Goal: Task Accomplishment & Management: Complete application form

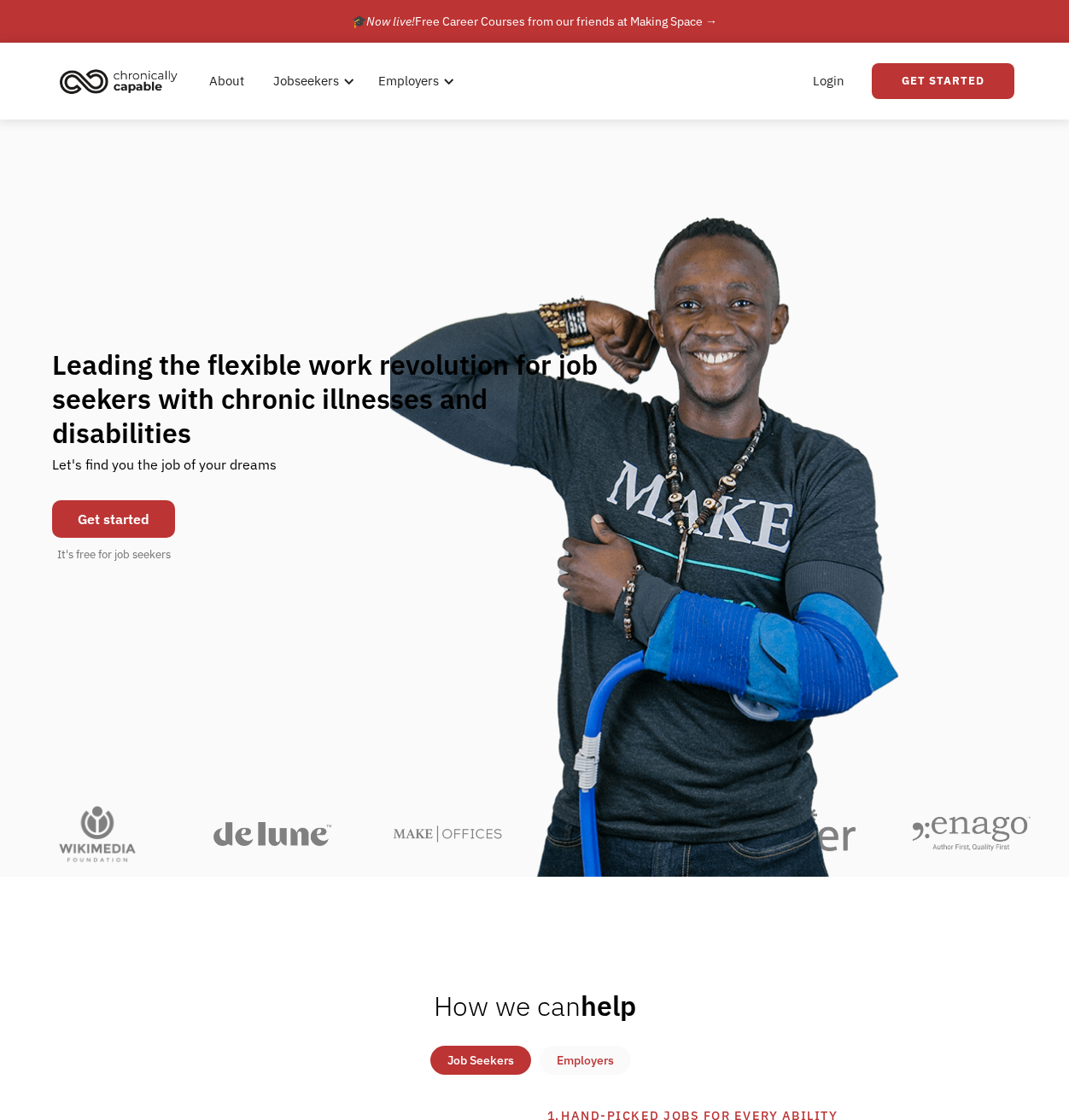
click at [139, 501] on link "Get started" at bounding box center [113, 519] width 123 height 38
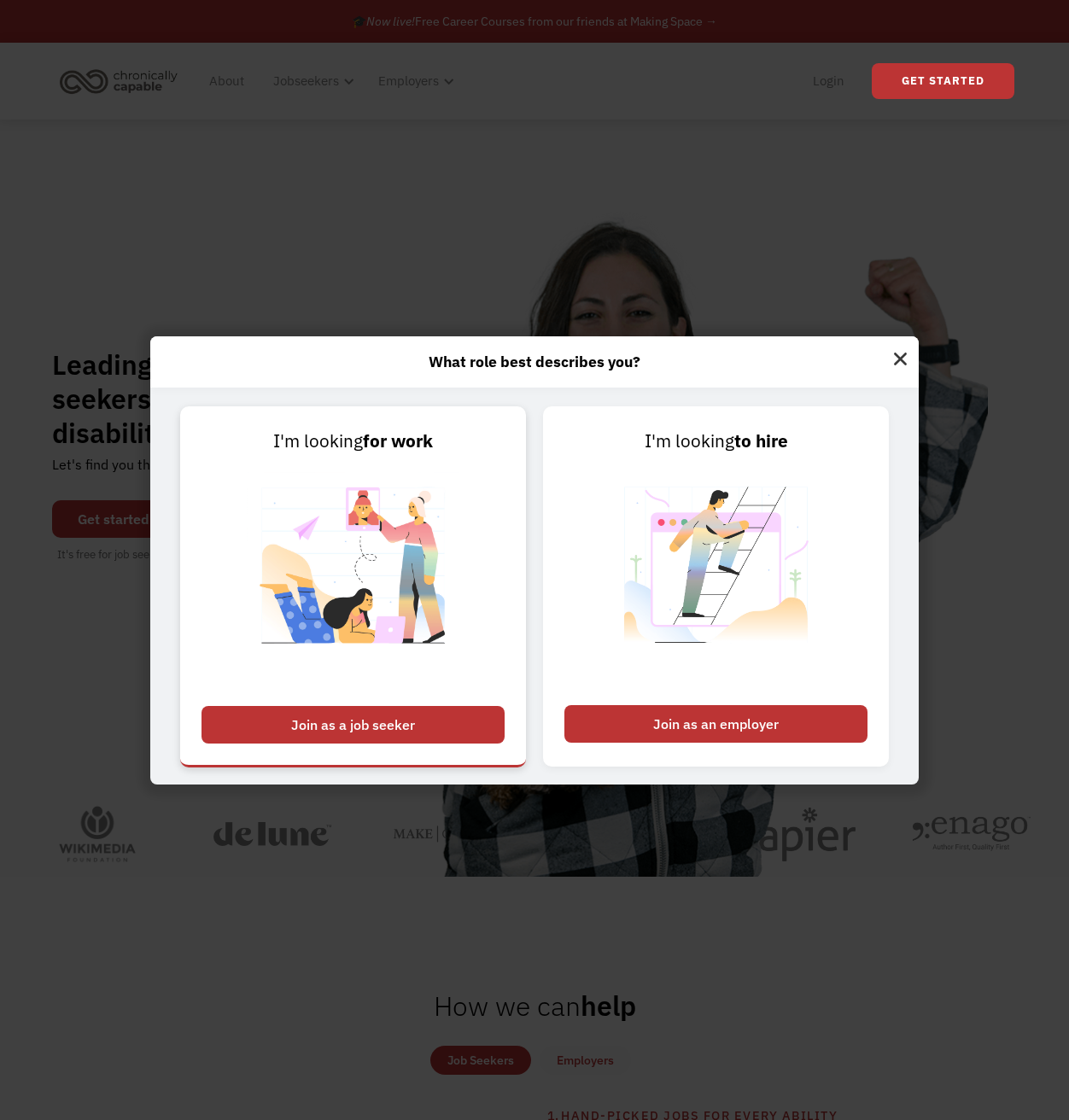
click at [416, 712] on div "Join as a job seeker" at bounding box center [353, 724] width 303 height 38
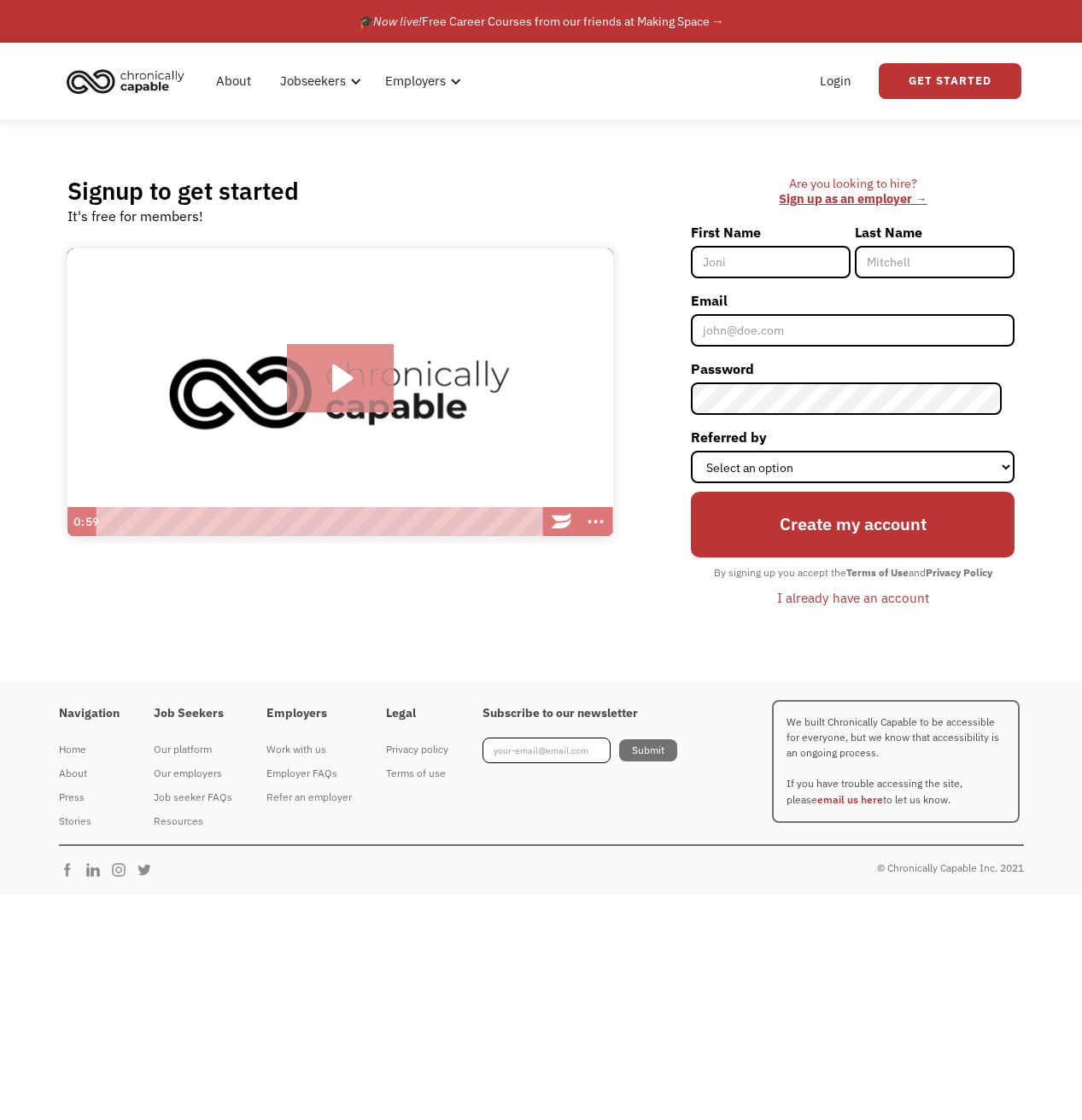
click at [329, 374] on icon "Play Video: Introducing Chronically Capable" at bounding box center [339, 378] width 106 height 68
